Goal: Task Accomplishment & Management: Manage account settings

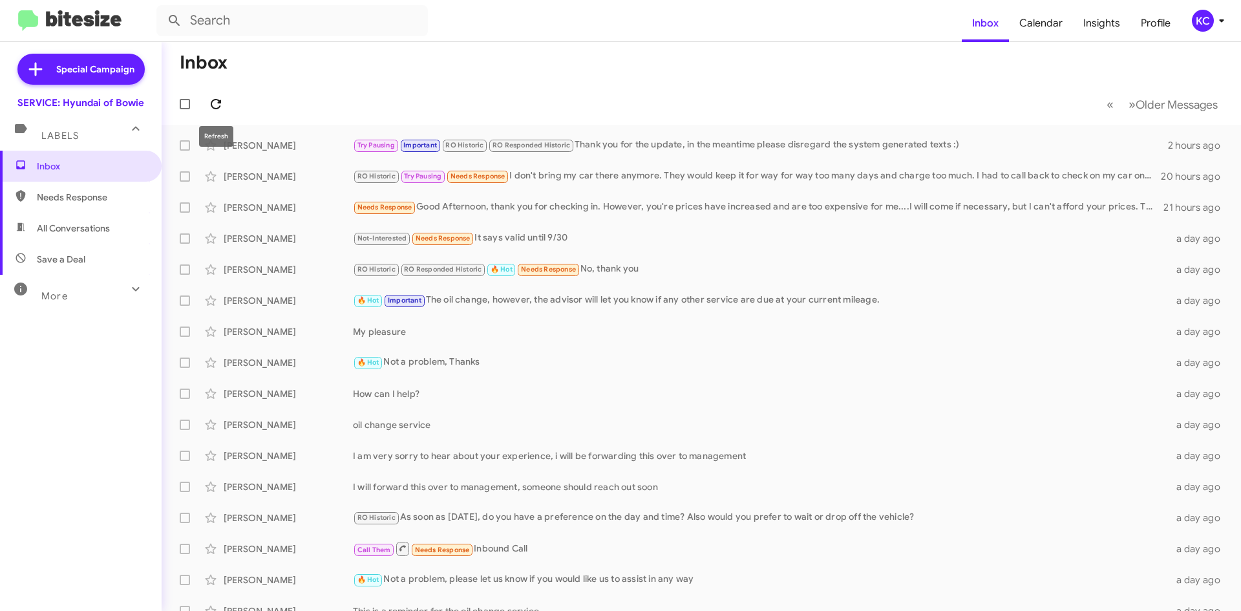
click at [208, 98] on span at bounding box center [216, 104] width 26 height 16
click at [1205, 22] on div "KC" at bounding box center [1203, 21] width 22 height 22
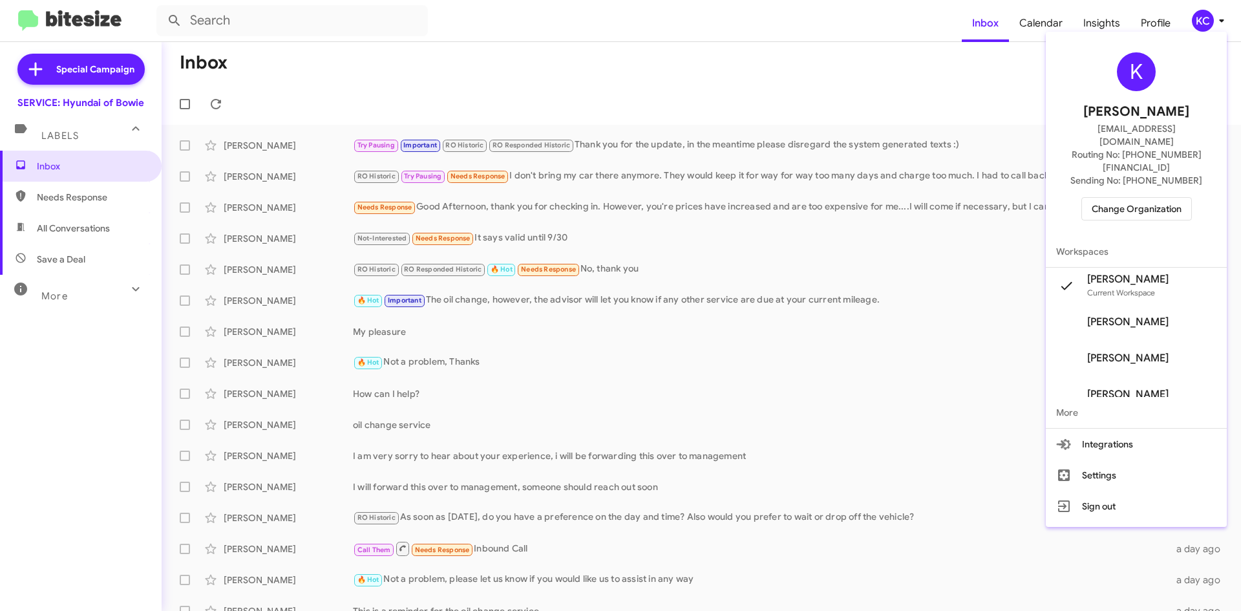
click at [1171, 198] on span "Change Organization" at bounding box center [1137, 209] width 90 height 22
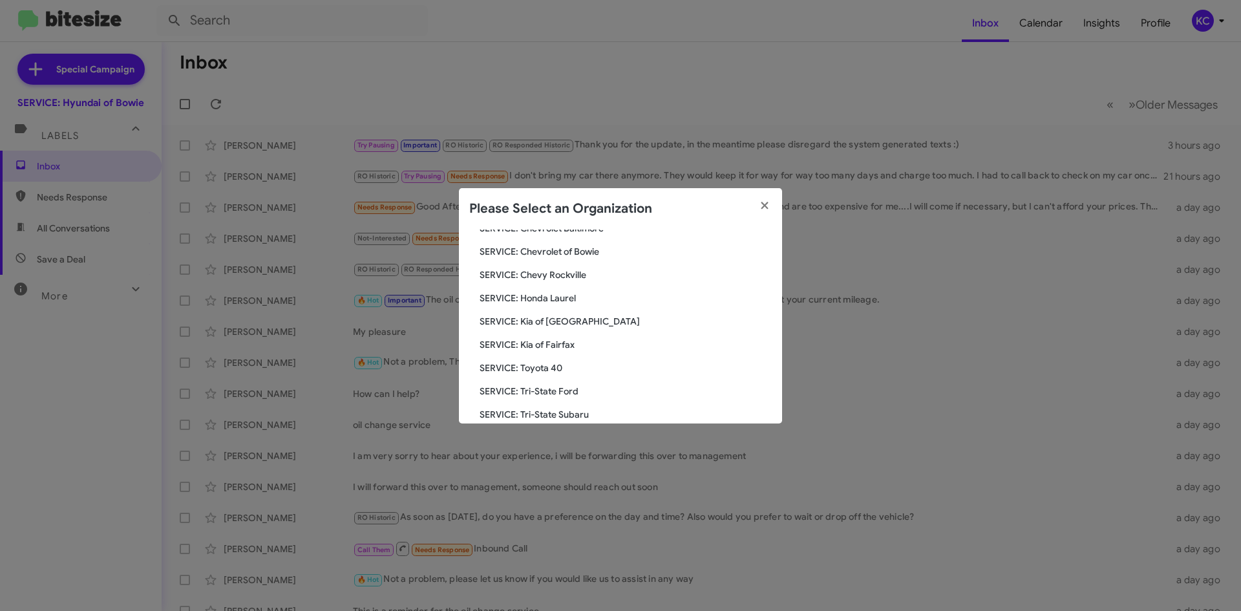
scroll to position [215, 0]
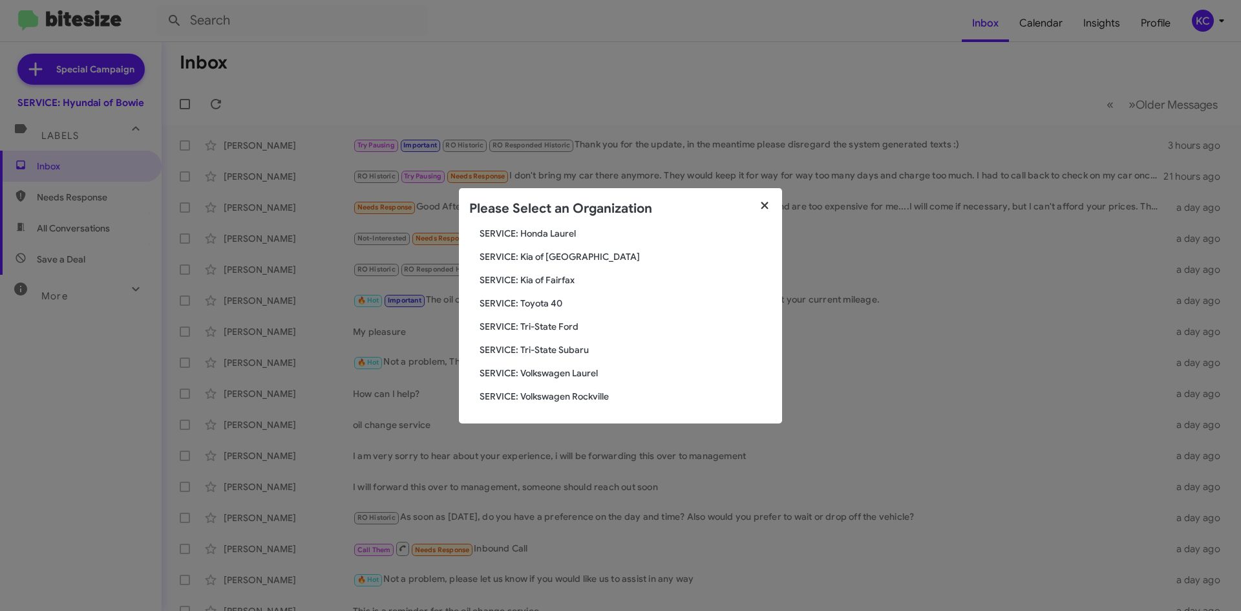
click at [764, 209] on icon "button" at bounding box center [765, 206] width 15 height 12
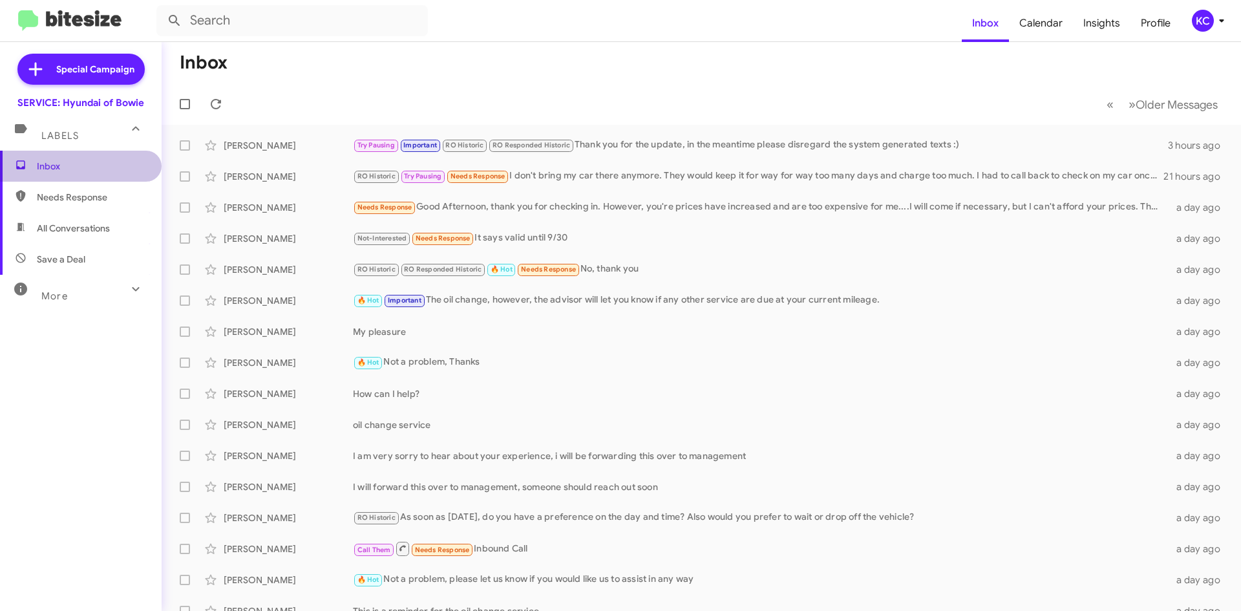
click at [85, 156] on span "Inbox" at bounding box center [81, 166] width 162 height 31
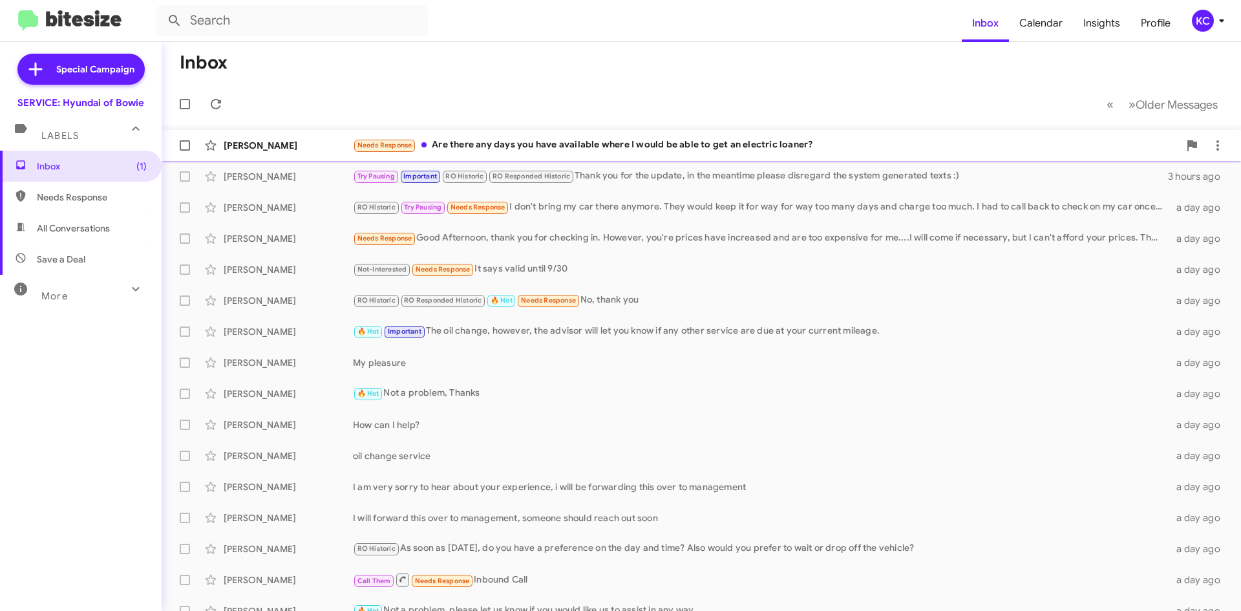
click at [273, 150] on div "Divesh Gupta" at bounding box center [288, 145] width 129 height 13
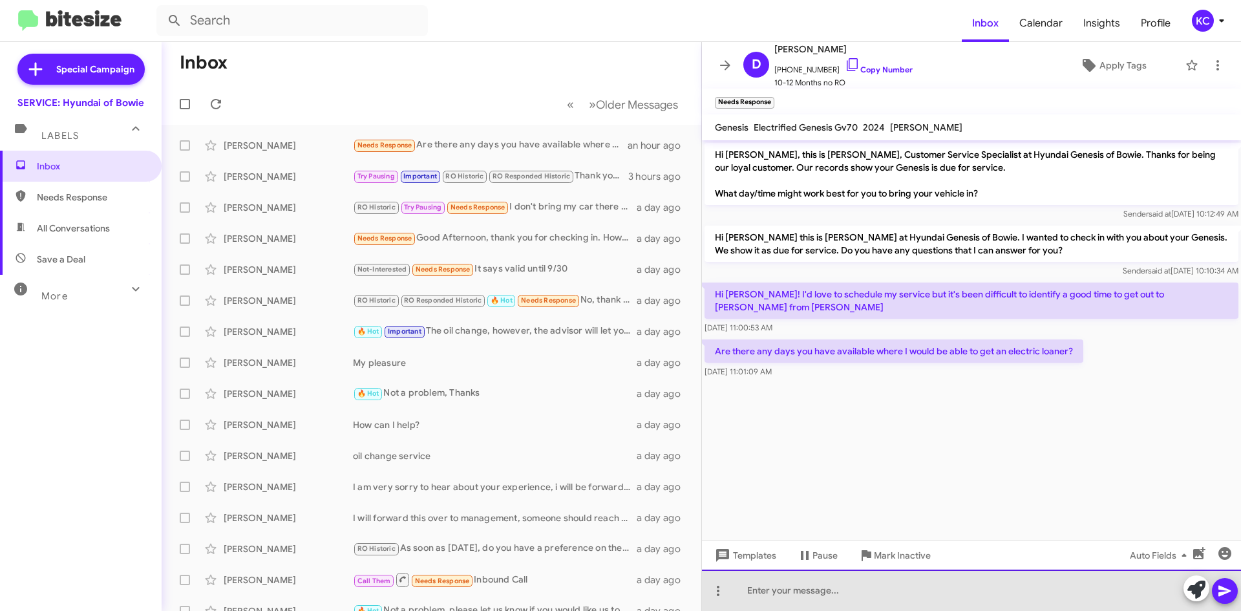
click at [830, 591] on div at bounding box center [971, 590] width 539 height 41
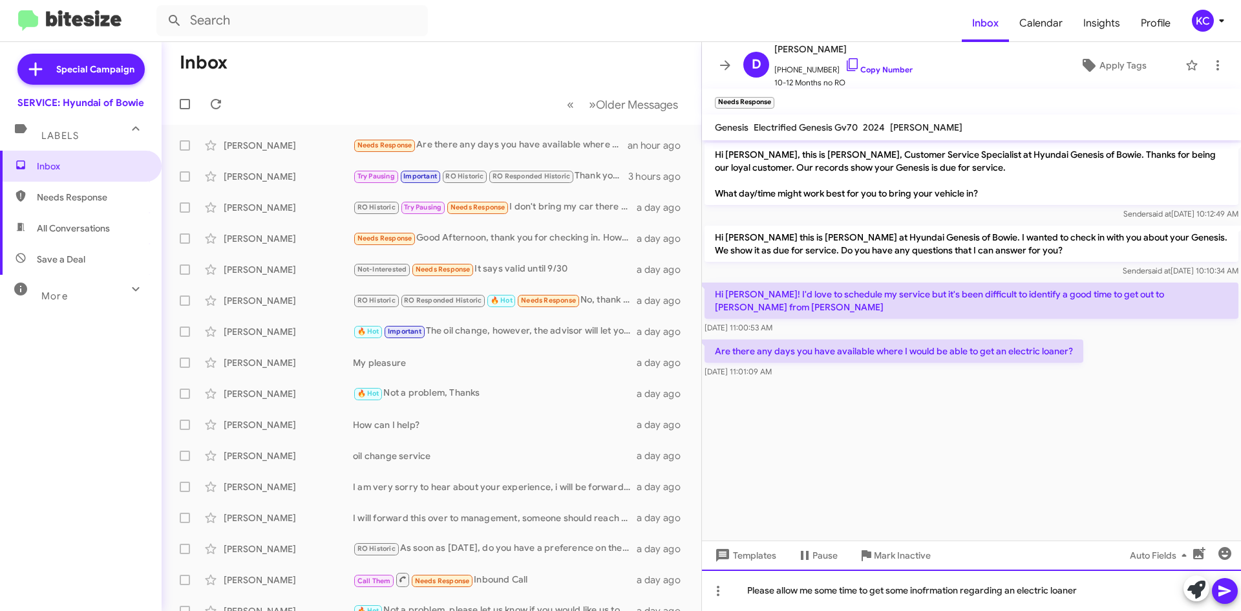
click at [937, 595] on div "Please allow me some time to get some inofrmation regarding an electric loaner" at bounding box center [971, 590] width 539 height 41
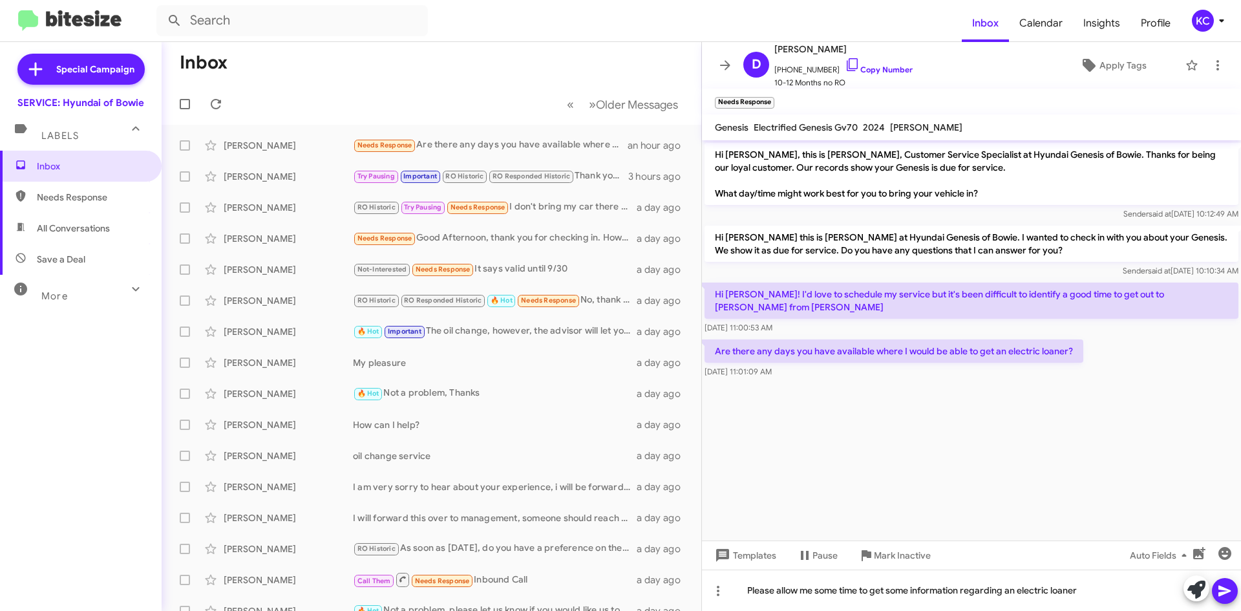
click at [1227, 592] on icon at bounding box center [1225, 591] width 12 height 11
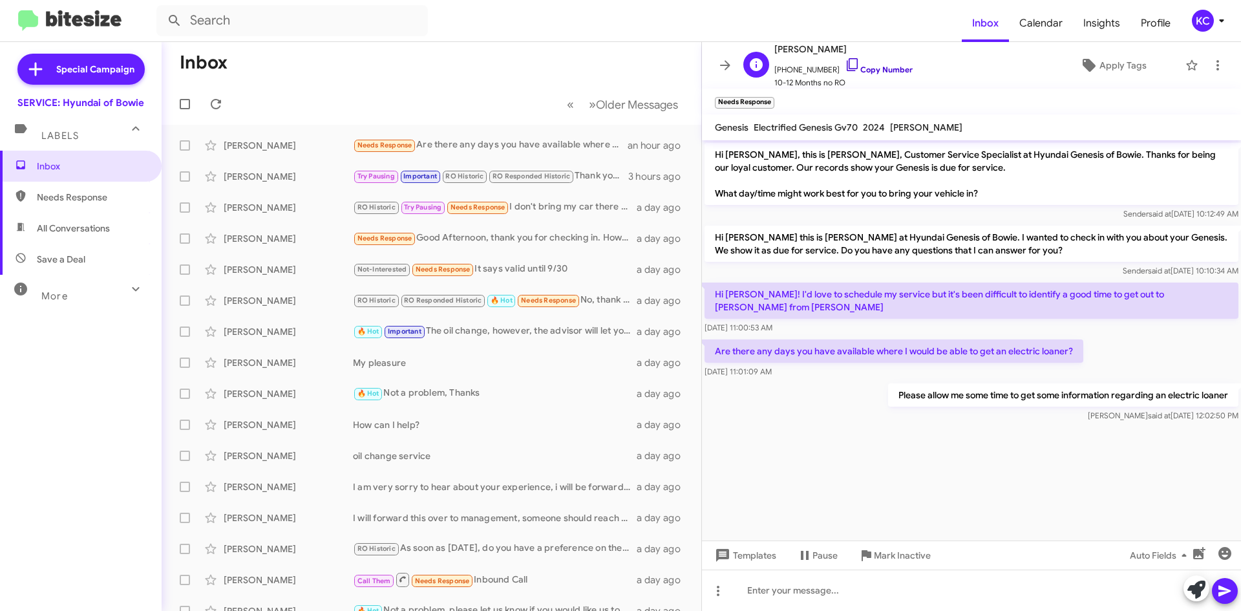
click at [847, 61] on icon at bounding box center [852, 64] width 11 height 13
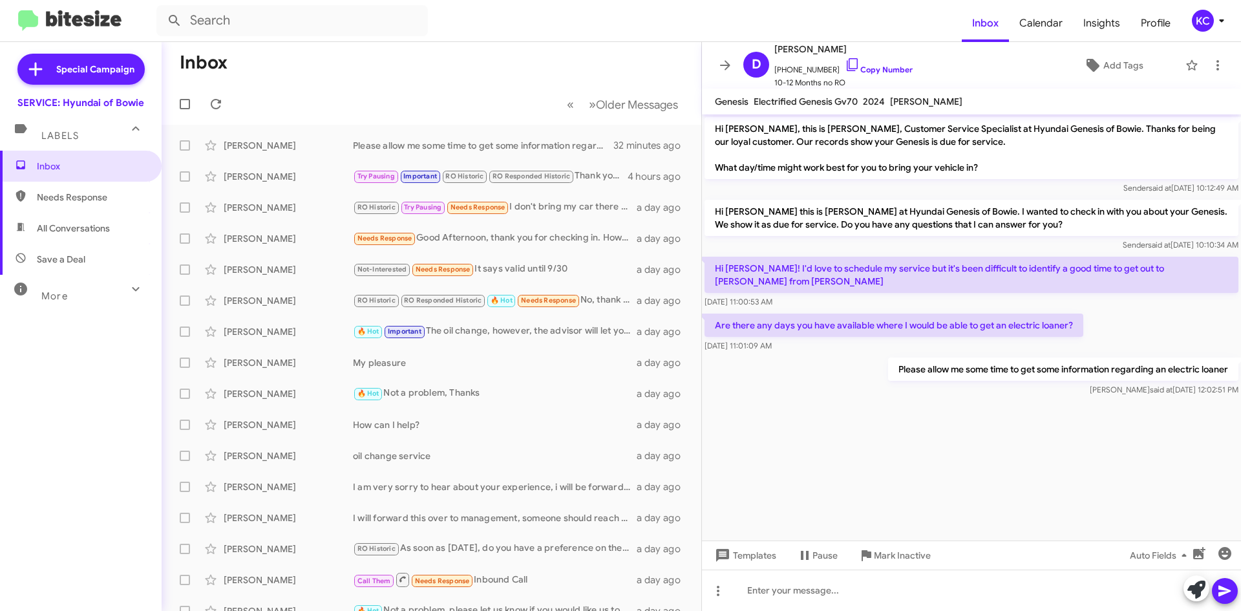
click at [1203, 21] on div "KC" at bounding box center [1203, 21] width 22 height 22
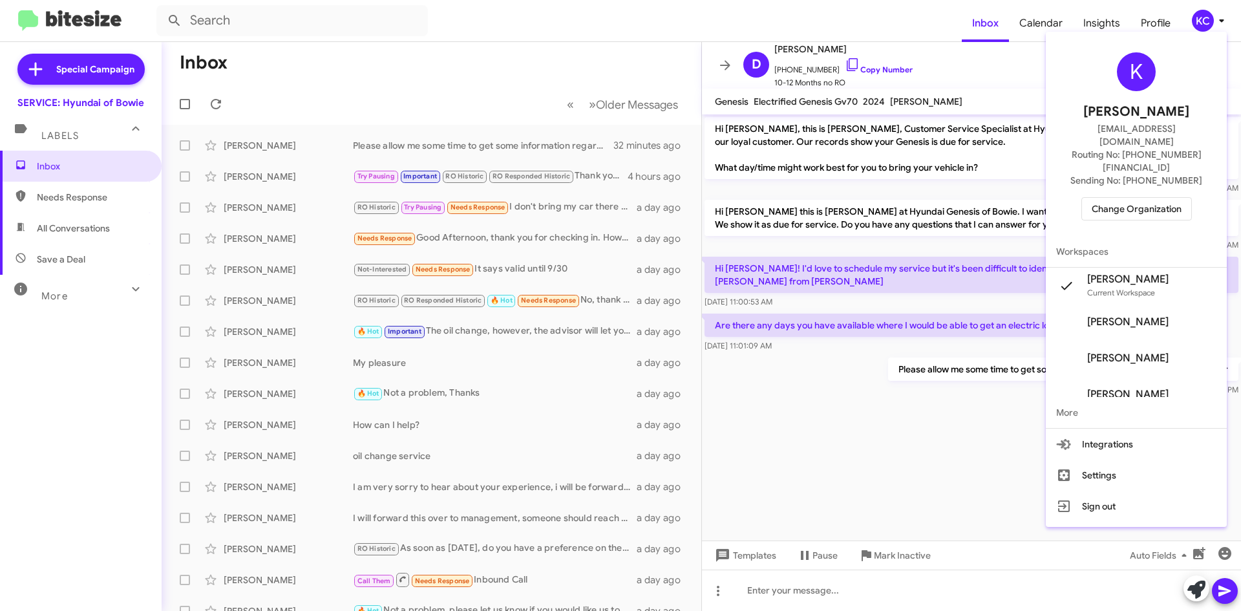
click at [1164, 198] on span "Change Organization" at bounding box center [1137, 209] width 90 height 22
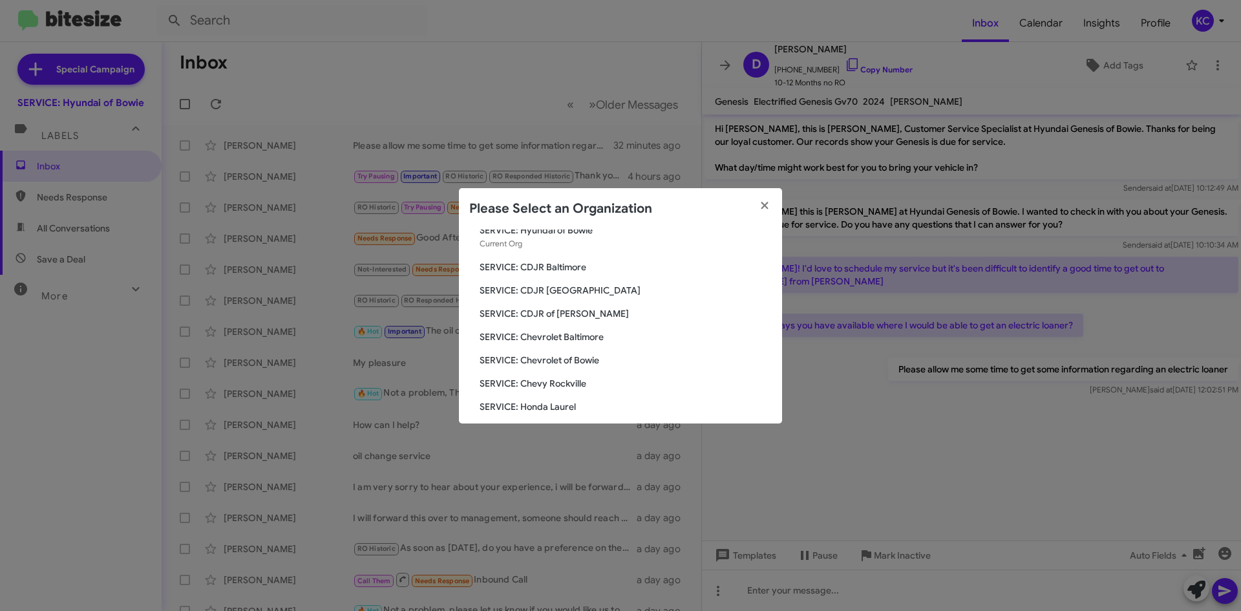
scroll to position [65, 0]
click at [552, 294] on span "SERVICE: CDJR of [PERSON_NAME]" at bounding box center [626, 290] width 292 height 13
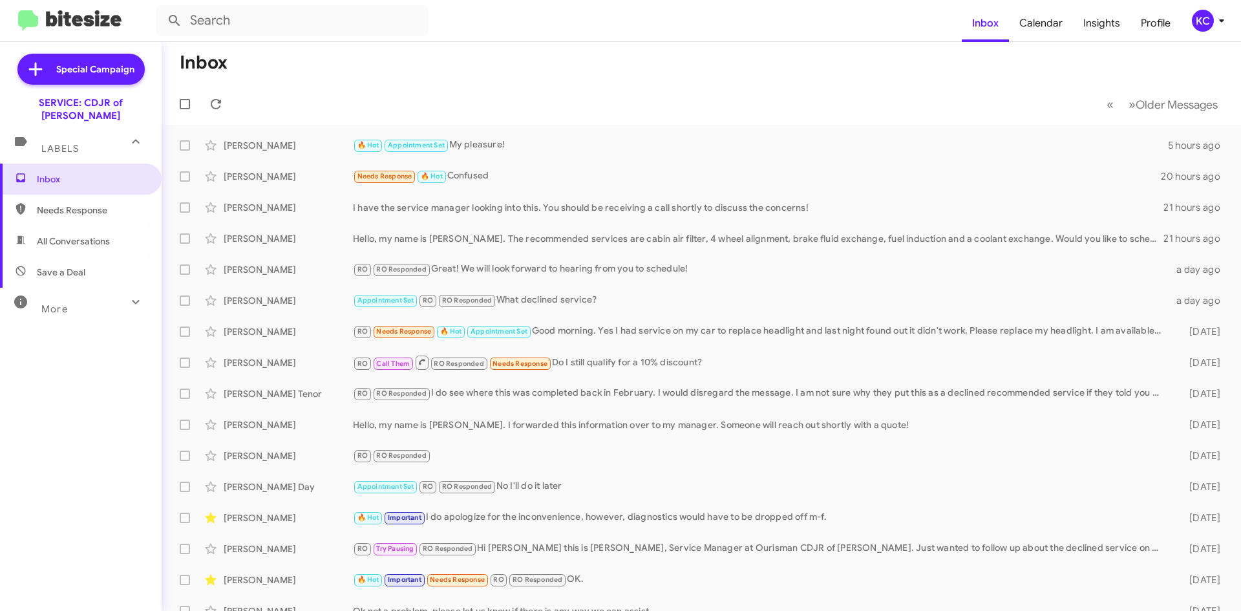
click at [1204, 20] on div "KC" at bounding box center [1203, 21] width 22 height 22
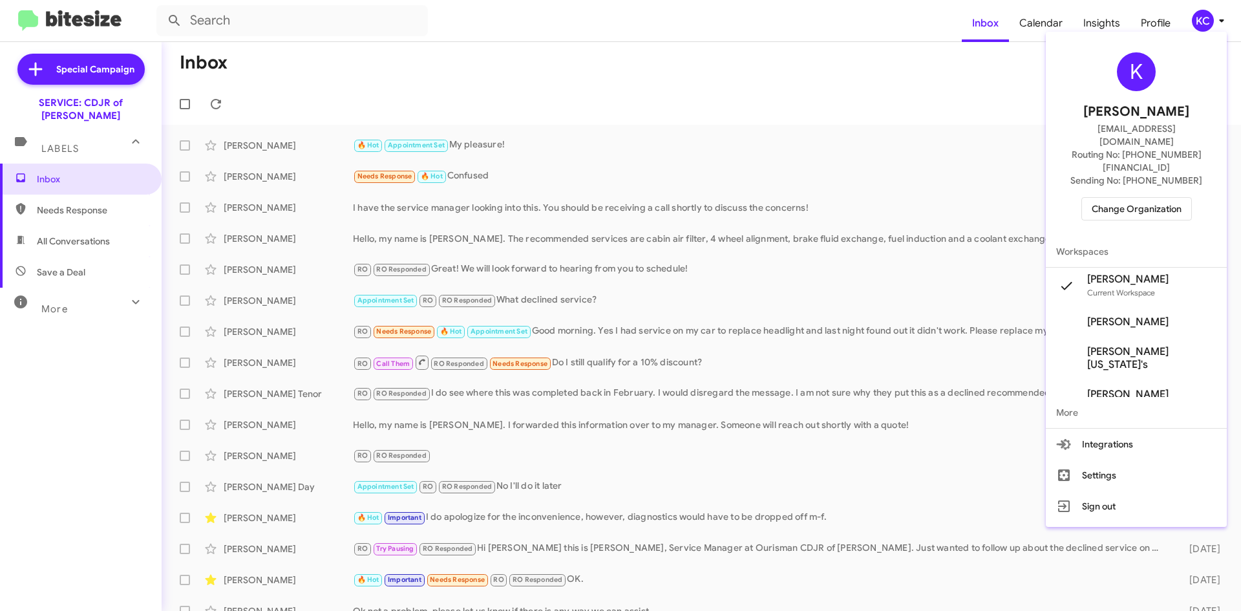
click at [1139, 198] on span "Change Organization" at bounding box center [1137, 209] width 90 height 22
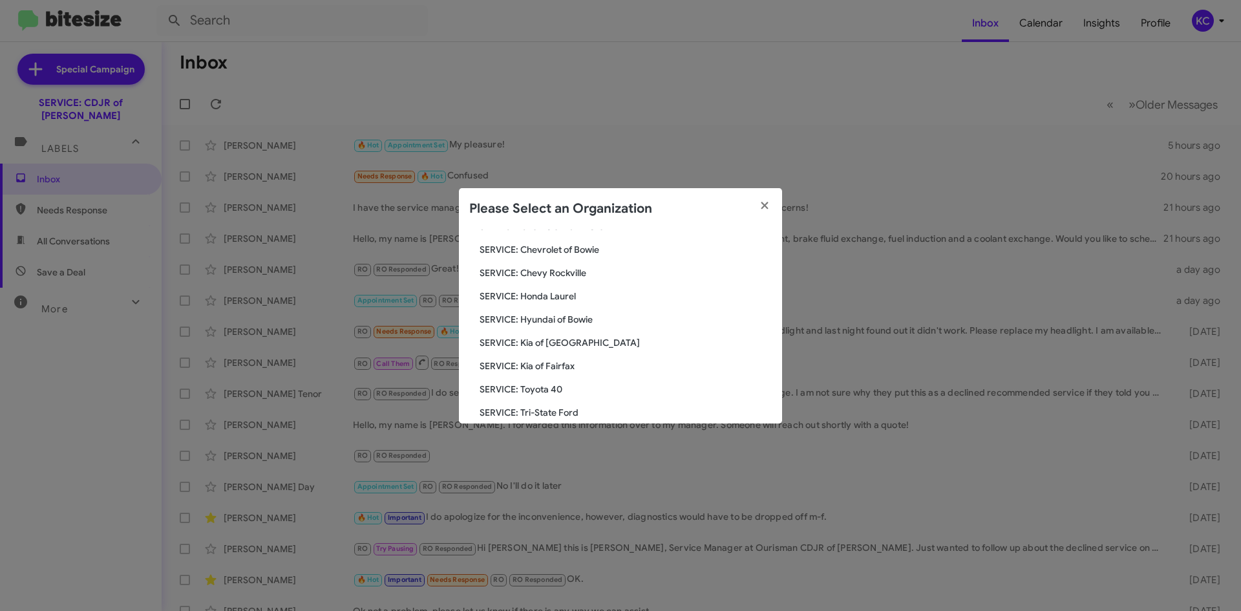
scroll to position [194, 0]
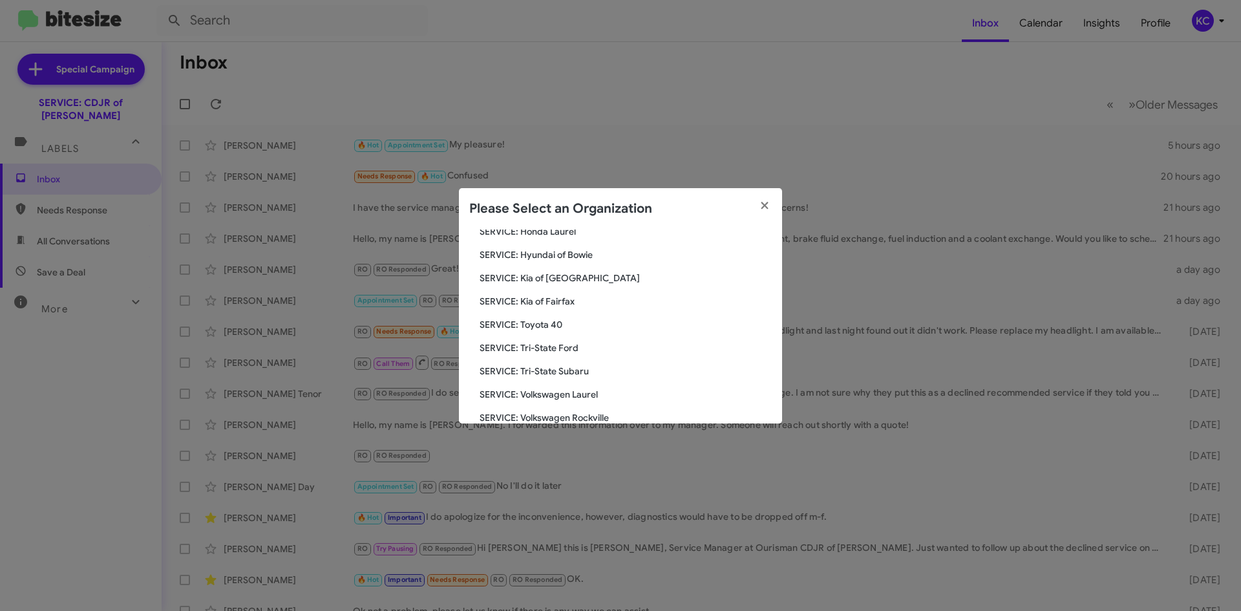
click at [530, 343] on span "SERVICE: Tri-State Ford" at bounding box center [626, 347] width 292 height 13
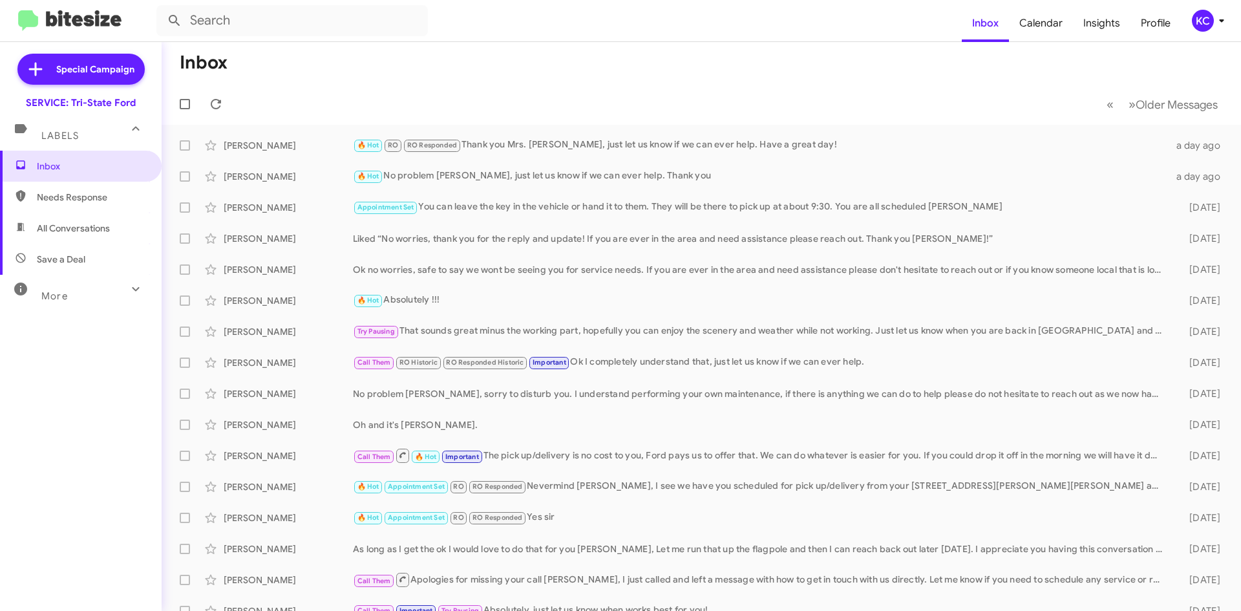
click at [1203, 24] on div "KC" at bounding box center [1203, 21] width 22 height 22
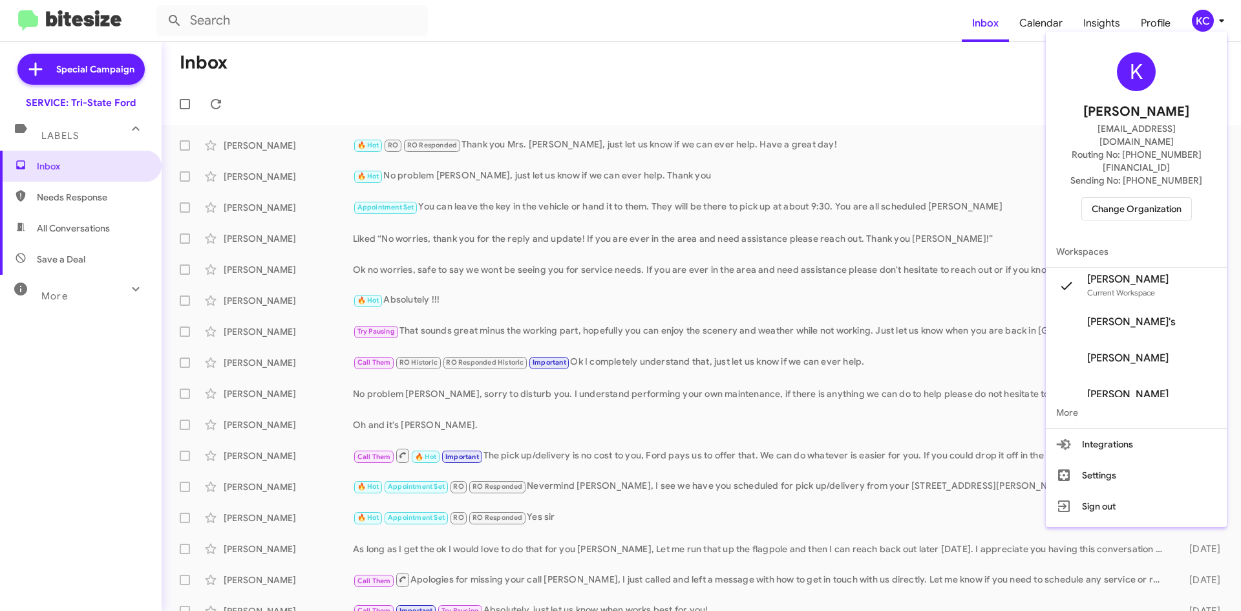
click at [1157, 168] on div "K Kimberly Cole kcole@ourismancars.com Routing No: +1 (410) 709-7250 Sending No…" at bounding box center [1136, 136] width 181 height 199
click at [1152, 198] on span "Change Organization" at bounding box center [1137, 209] width 90 height 22
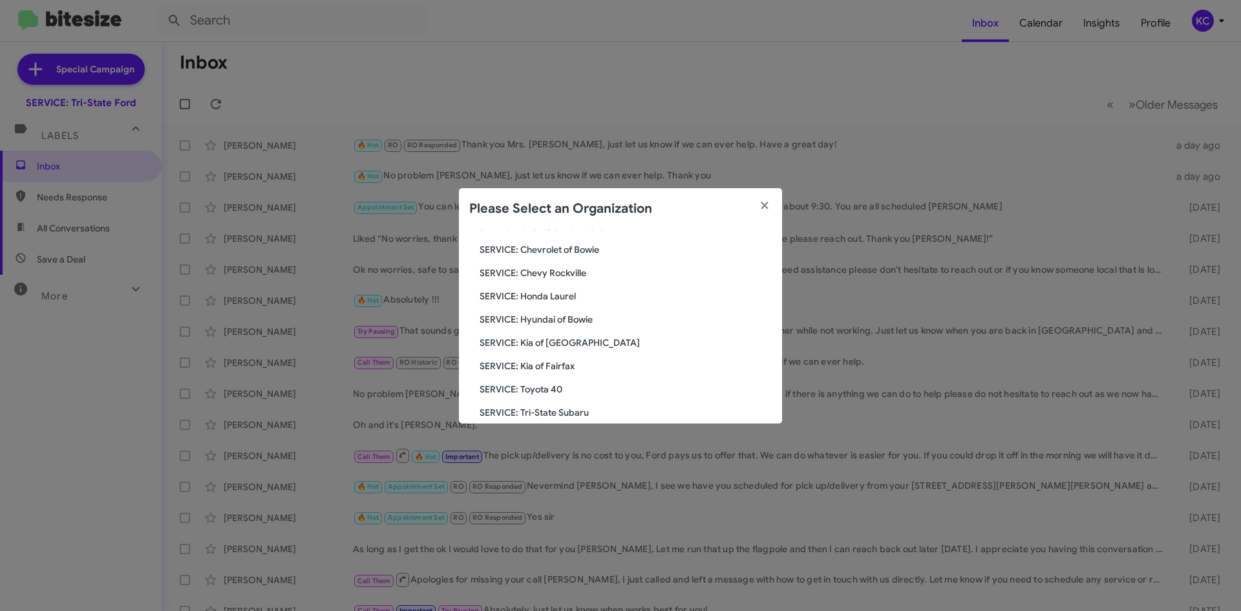
scroll to position [194, 0]
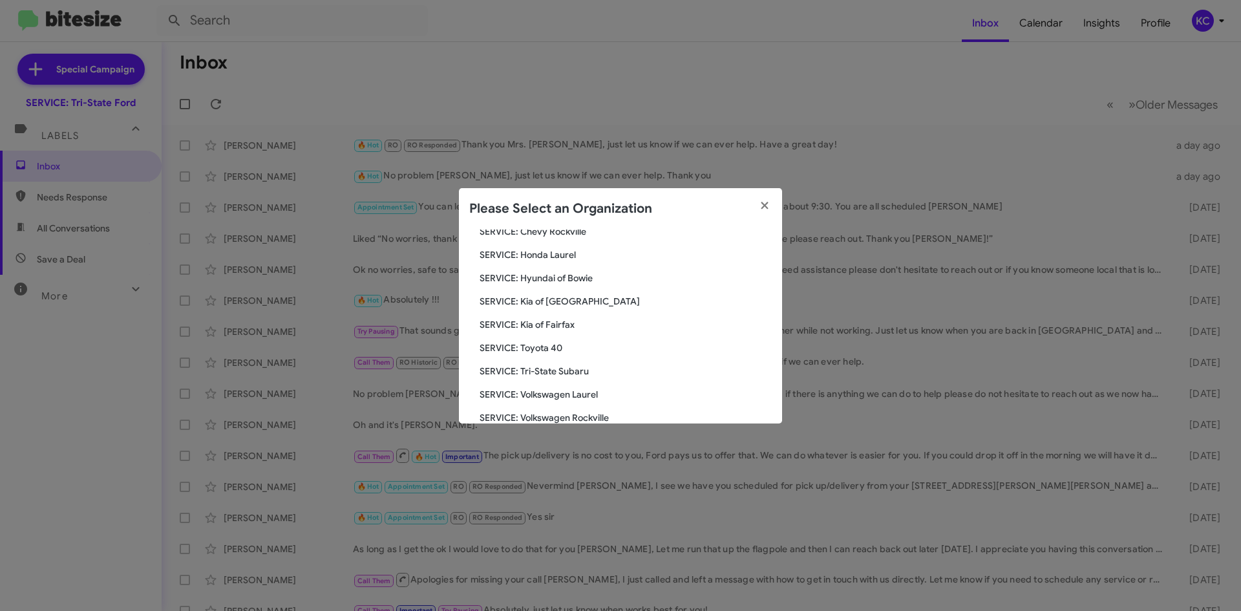
click at [537, 370] on span "SERVICE: Tri-State Subaru" at bounding box center [626, 371] width 292 height 13
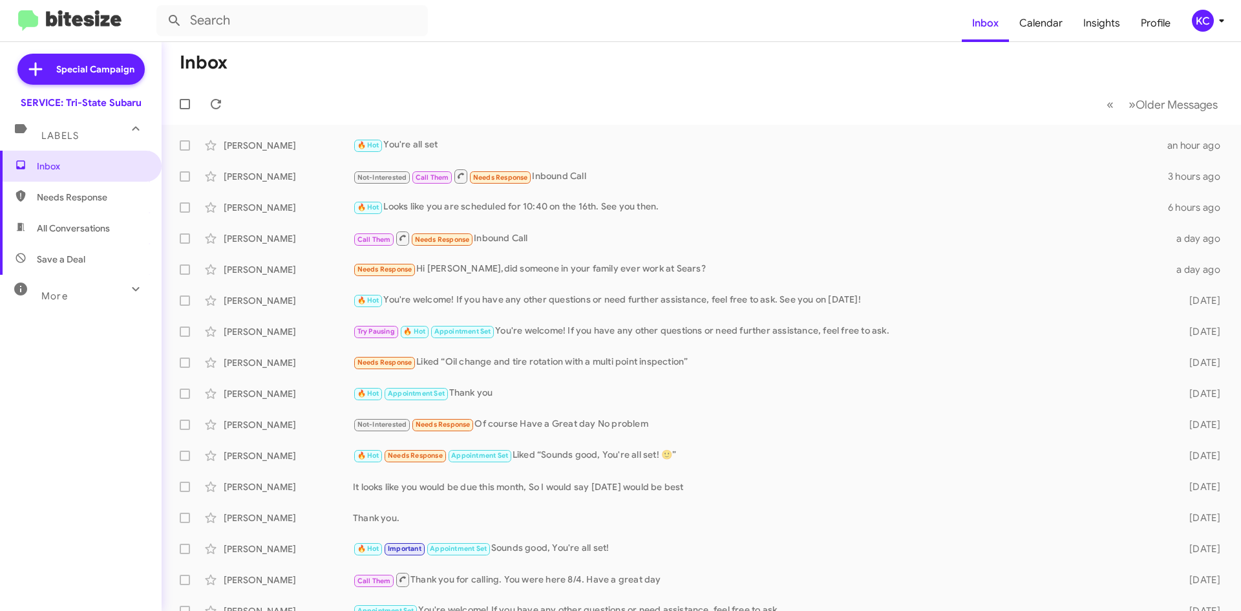
click at [1203, 17] on div "KC" at bounding box center [1203, 21] width 22 height 22
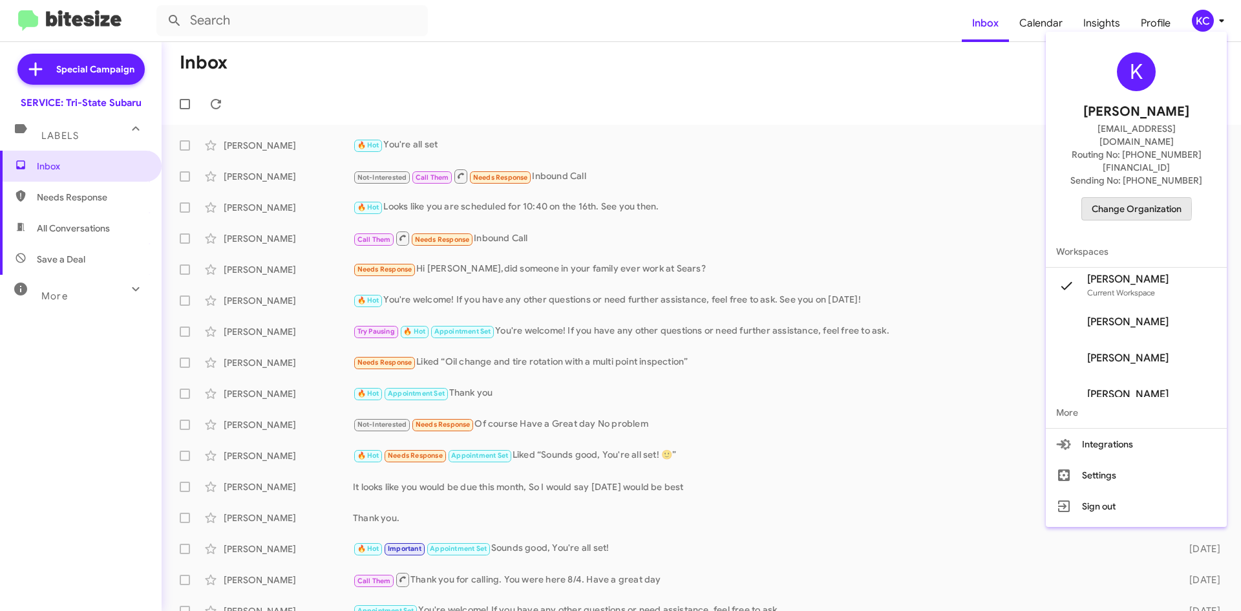
click at [1141, 198] on span "Change Organization" at bounding box center [1137, 209] width 90 height 22
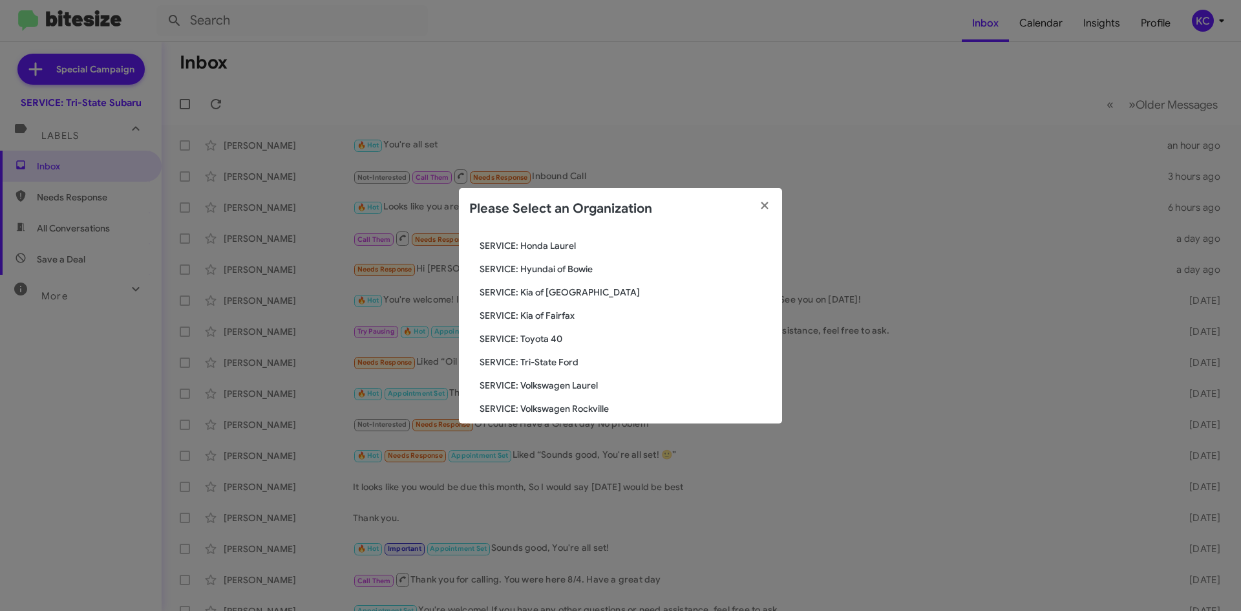
scroll to position [215, 0]
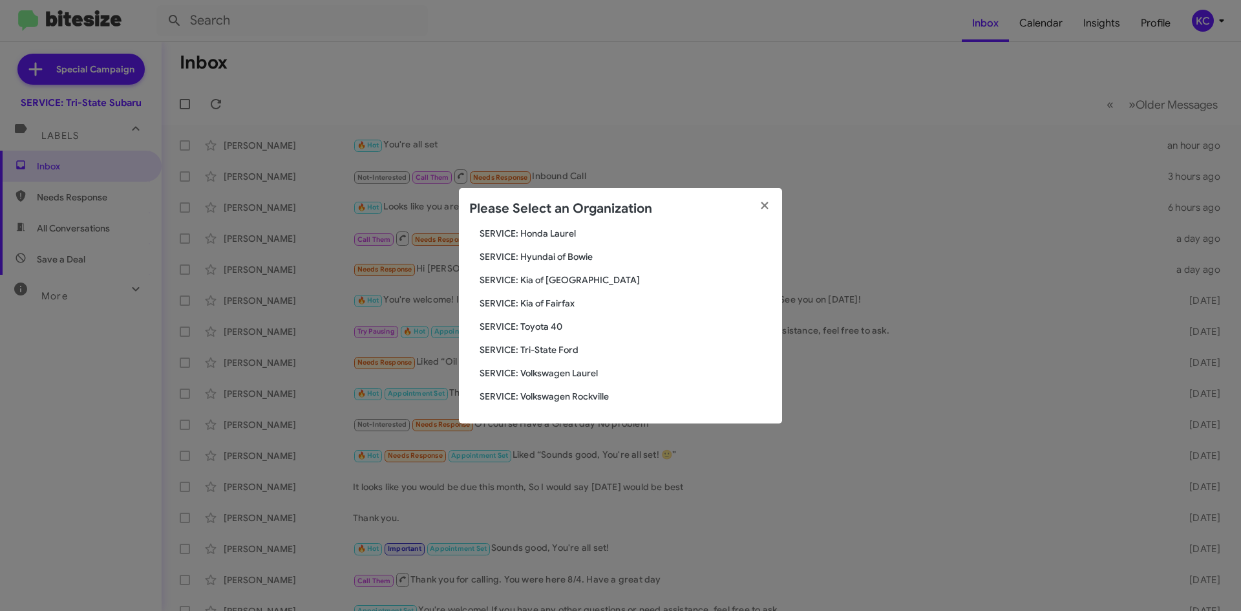
click at [560, 304] on span "SERVICE: Kia of Fairfax" at bounding box center [626, 303] width 292 height 13
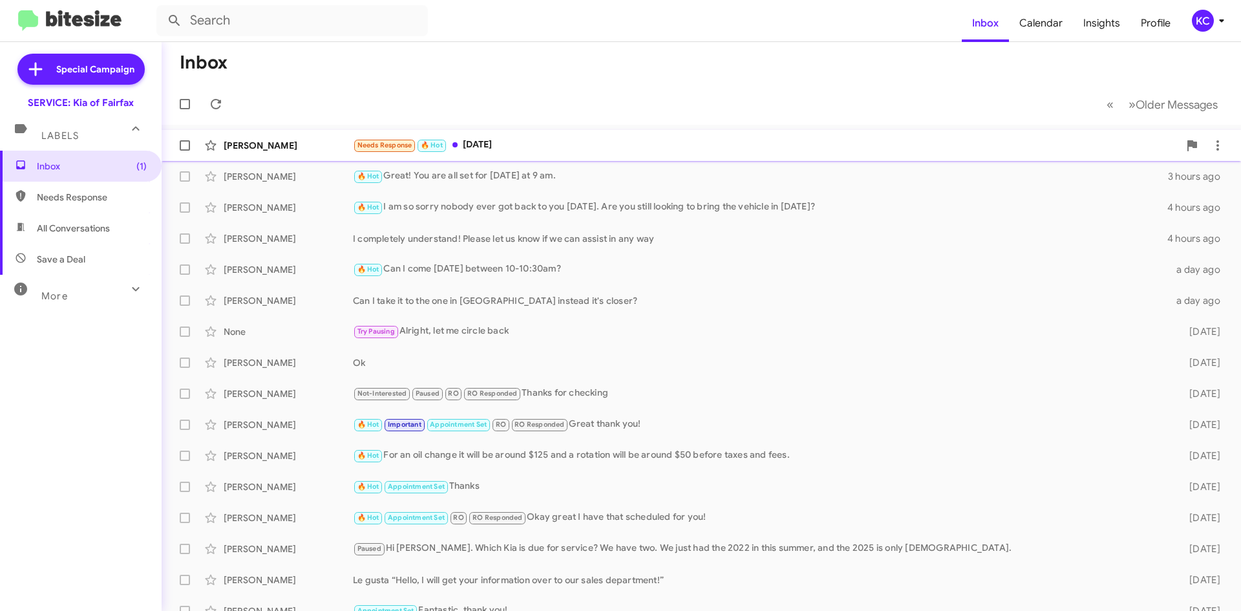
click at [483, 158] on span "Robin Nixon Needs Response 🔥 Hot Monday 21 minutes ago" at bounding box center [702, 145] width 1080 height 31
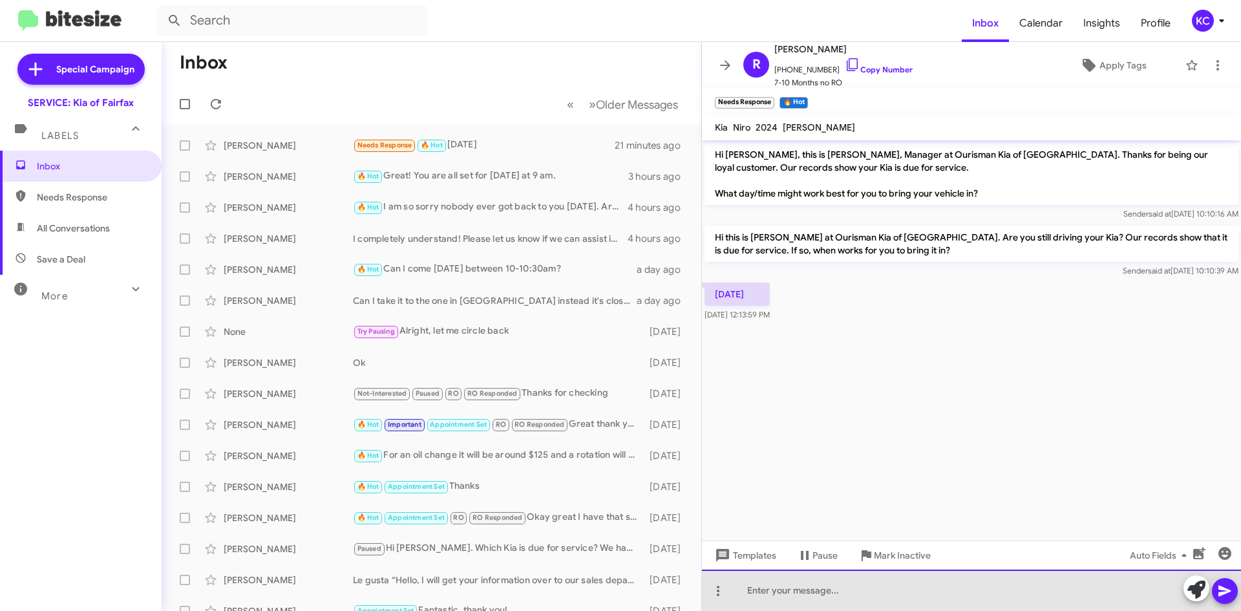
click at [904, 606] on div at bounding box center [971, 590] width 539 height 41
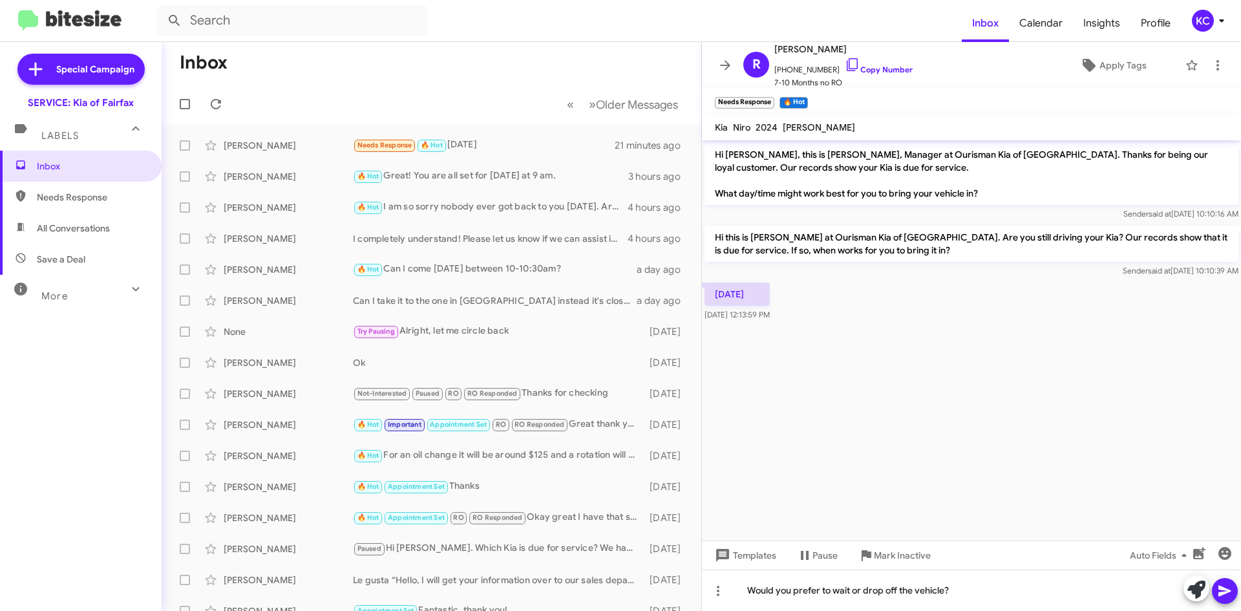
click at [1226, 588] on icon at bounding box center [1225, 591] width 12 height 11
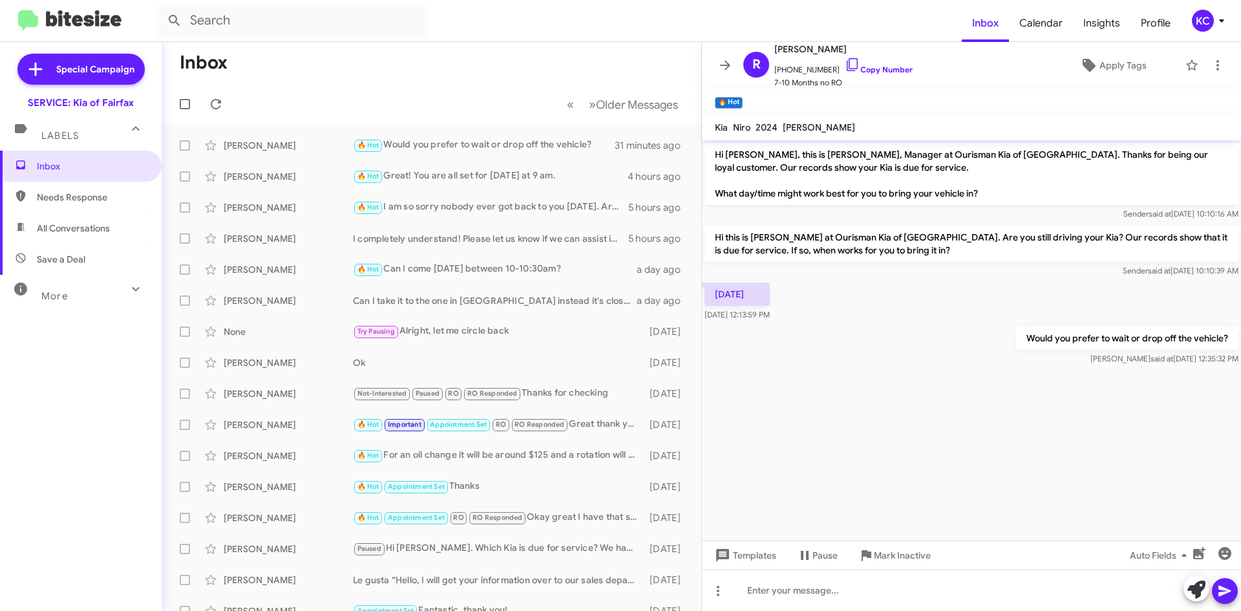
click at [1194, 21] on div "KC" at bounding box center [1203, 21] width 22 height 22
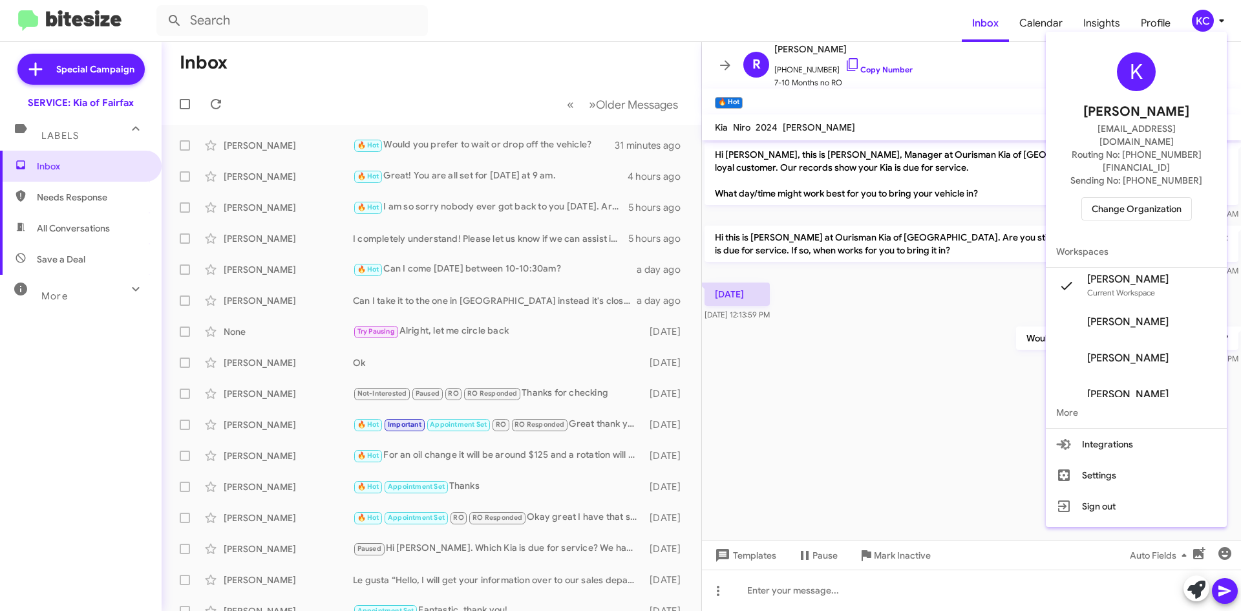
click at [1167, 198] on span "Change Organization" at bounding box center [1137, 209] width 90 height 22
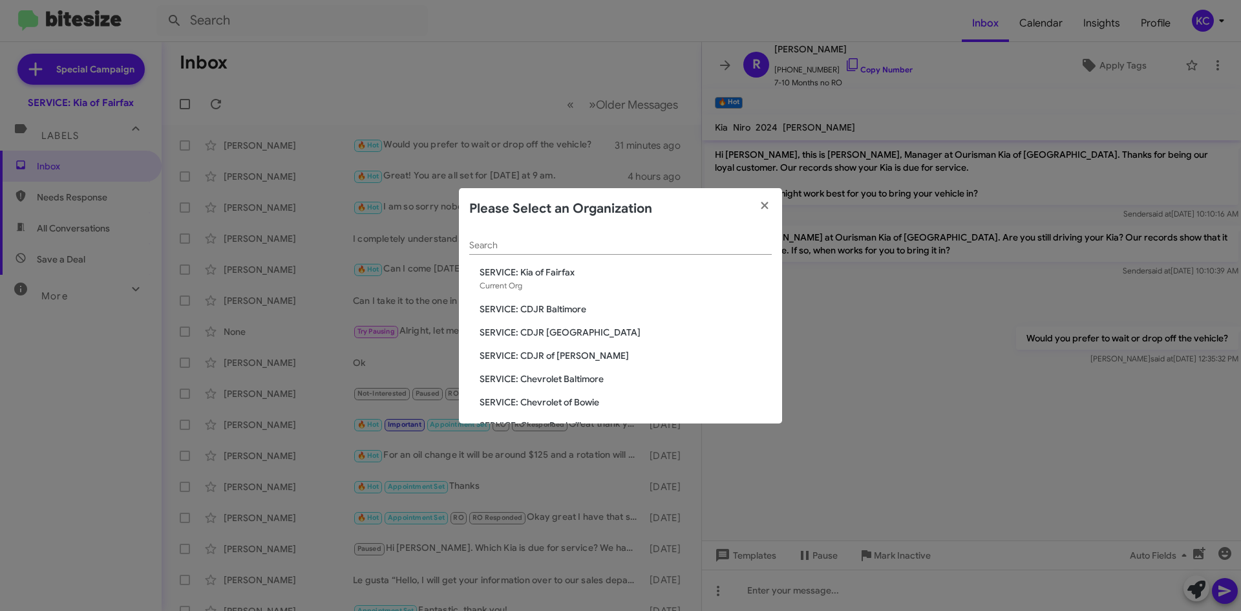
click at [570, 359] on span "SERVICE: CDJR of Bowie" at bounding box center [626, 355] width 292 height 13
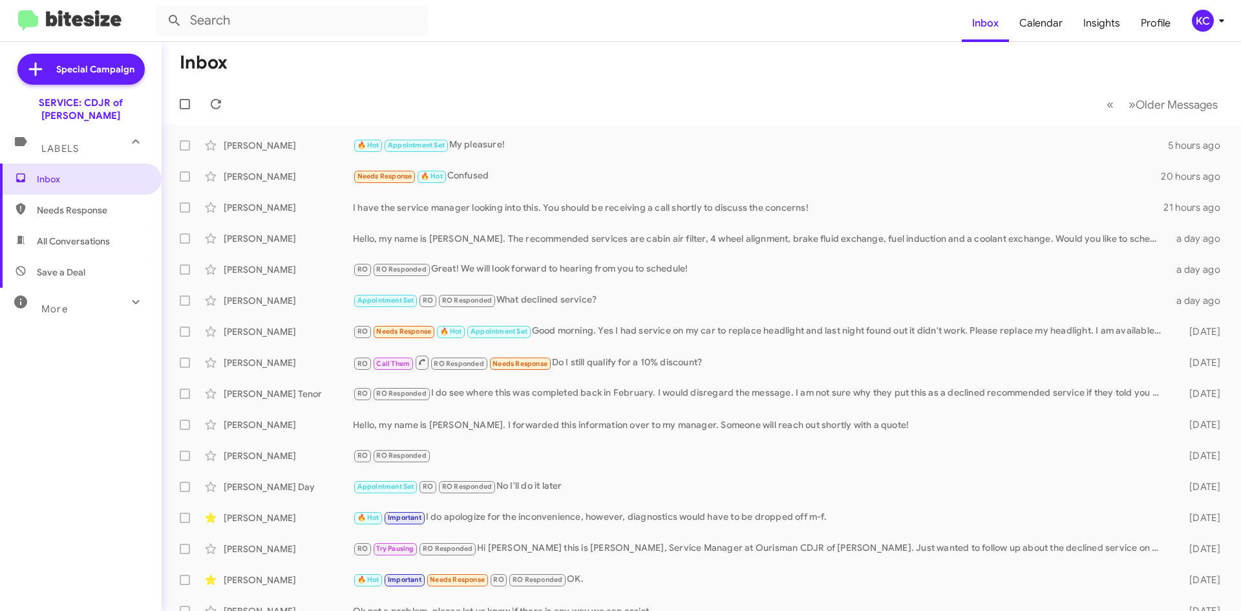
click at [1206, 22] on div "KC" at bounding box center [1203, 21] width 22 height 22
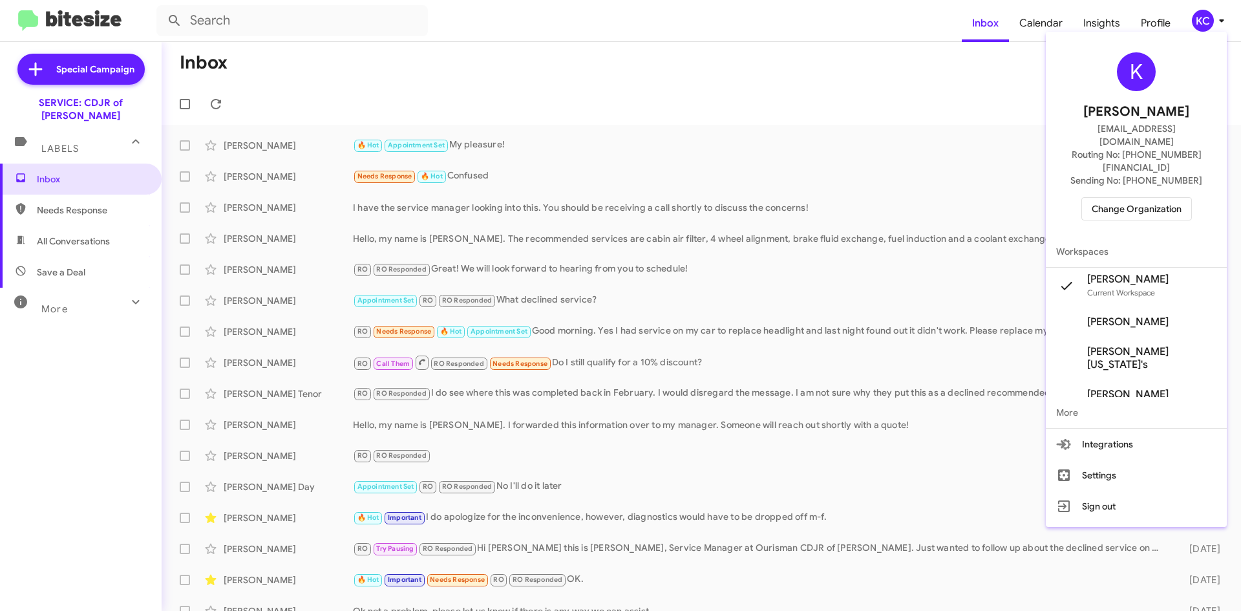
click at [1139, 195] on div "K [PERSON_NAME] [EMAIL_ADDRESS][DOMAIN_NAME] Routing No: [PHONE_NUMBER][FINANCI…" at bounding box center [1136, 136] width 181 height 199
click at [1141, 195] on div "K [PERSON_NAME] [EMAIL_ADDRESS][DOMAIN_NAME] Routing No: [PHONE_NUMBER][FINANCI…" at bounding box center [1136, 136] width 181 height 199
click at [1146, 198] on span "Change Organization" at bounding box center [1137, 209] width 90 height 22
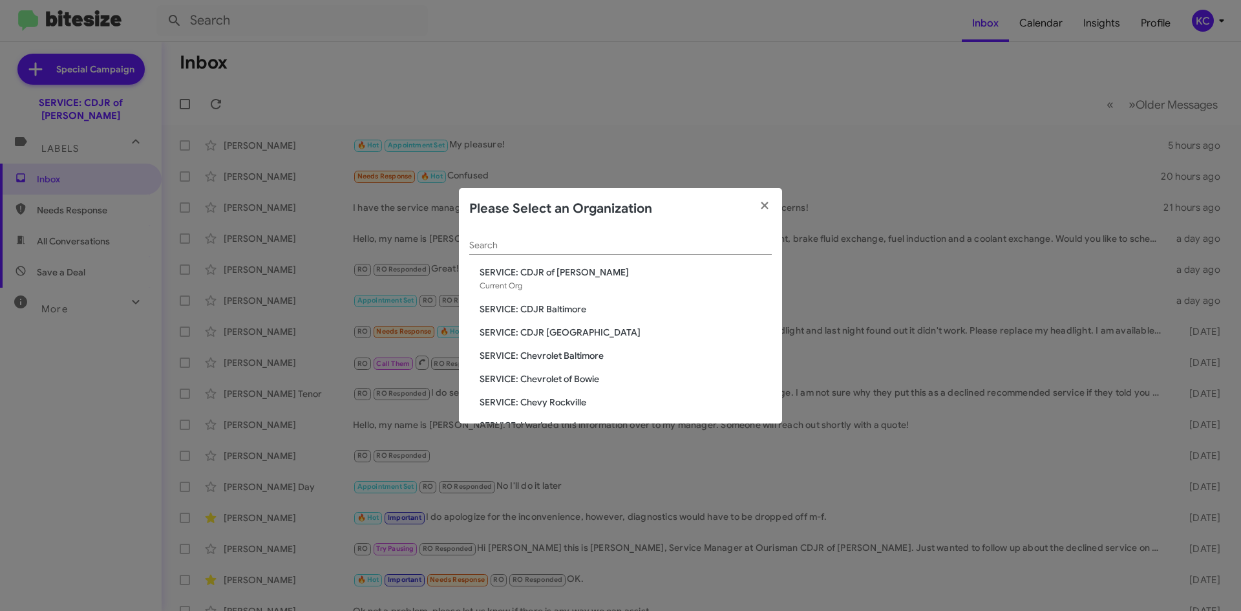
scroll to position [65, 0]
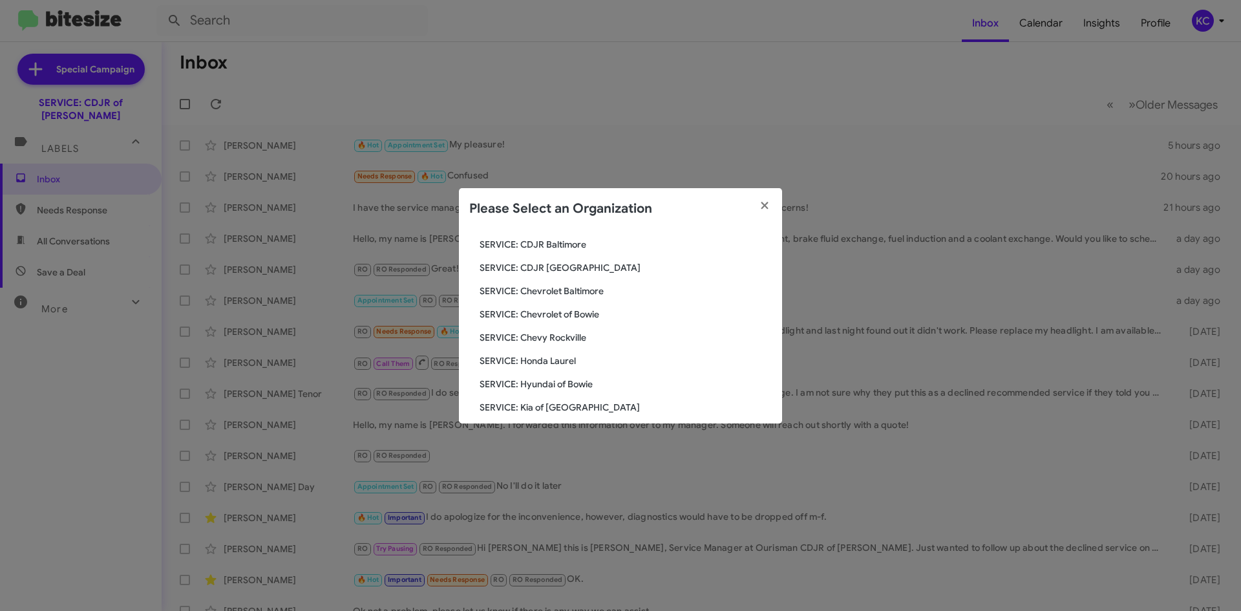
click at [583, 382] on span "SERVICE: Hyundai of Bowie" at bounding box center [626, 384] width 292 height 13
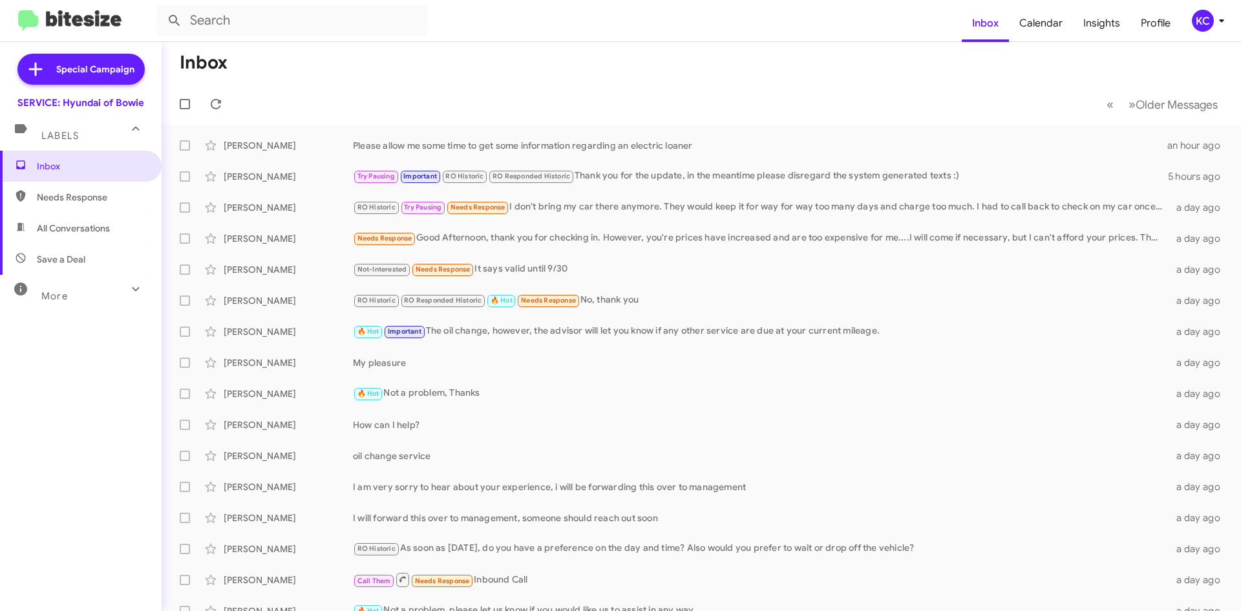
click at [1206, 17] on div "KC" at bounding box center [1203, 21] width 22 height 22
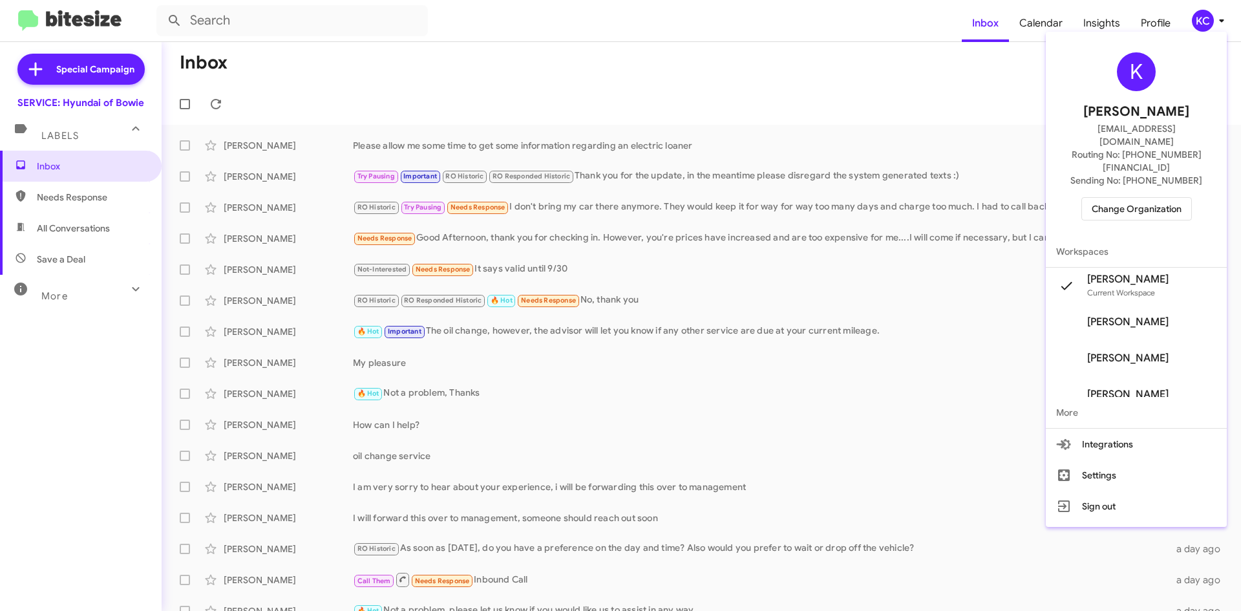
click at [1164, 171] on div "K [PERSON_NAME] [EMAIL_ADDRESS][DOMAIN_NAME] Routing No: [PHONE_NUMBER][FINANCI…" at bounding box center [1136, 136] width 181 height 199
click at [1163, 198] on span "Change Organization" at bounding box center [1137, 209] width 90 height 22
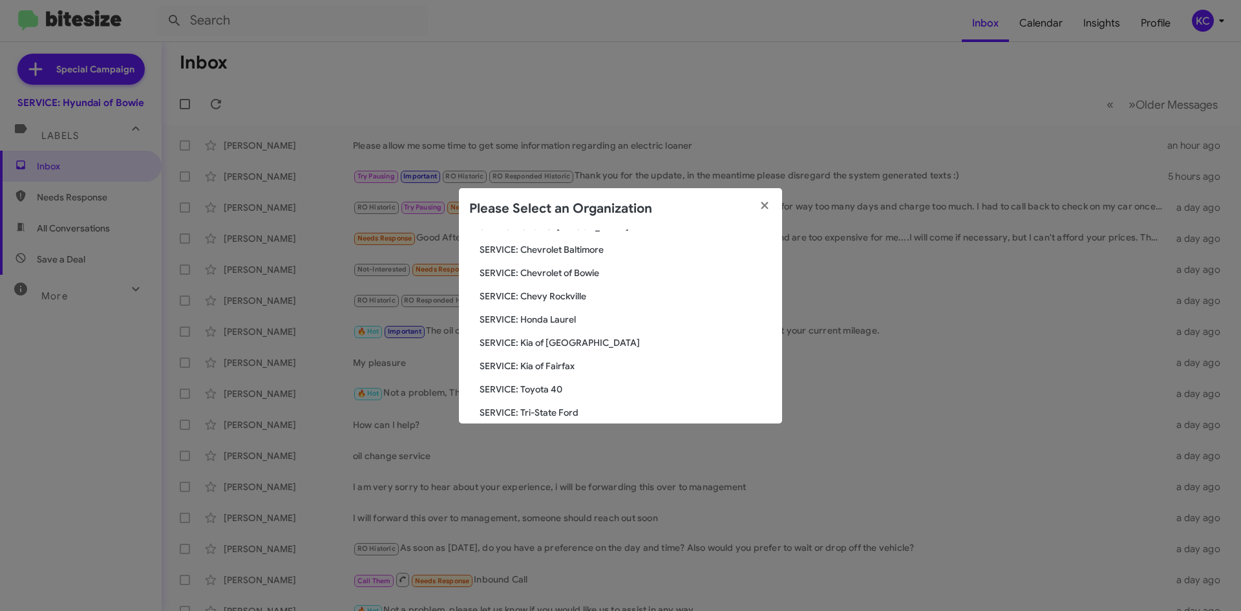
scroll to position [194, 0]
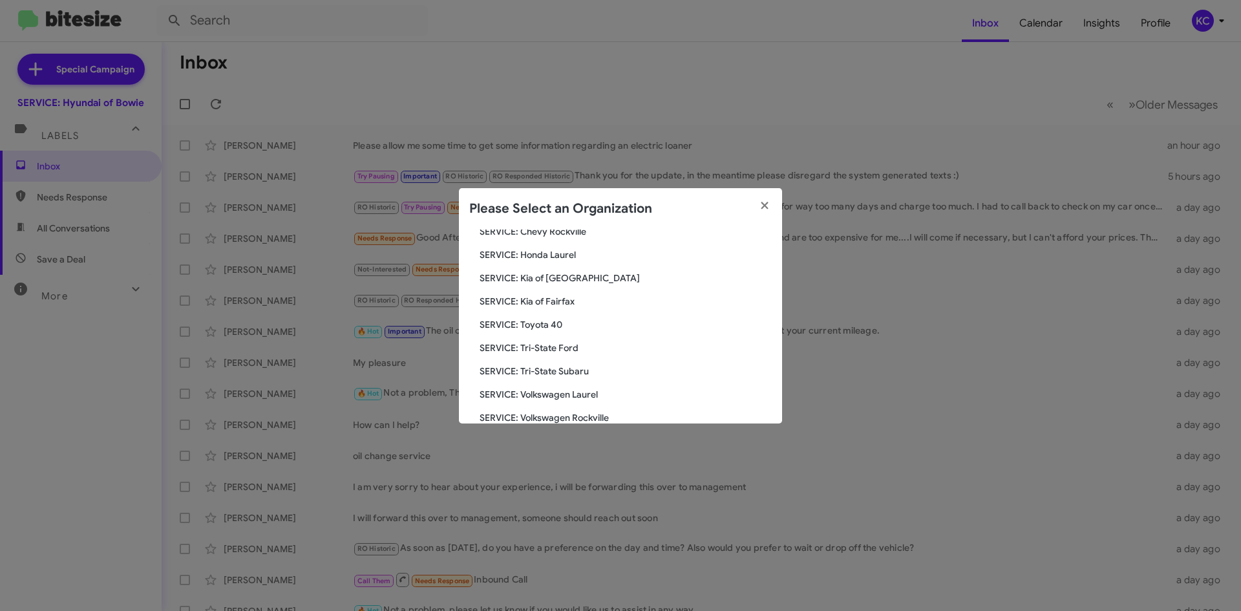
click at [560, 370] on span "SERVICE: Tri-State Subaru" at bounding box center [626, 371] width 292 height 13
